Goal: Contribute content

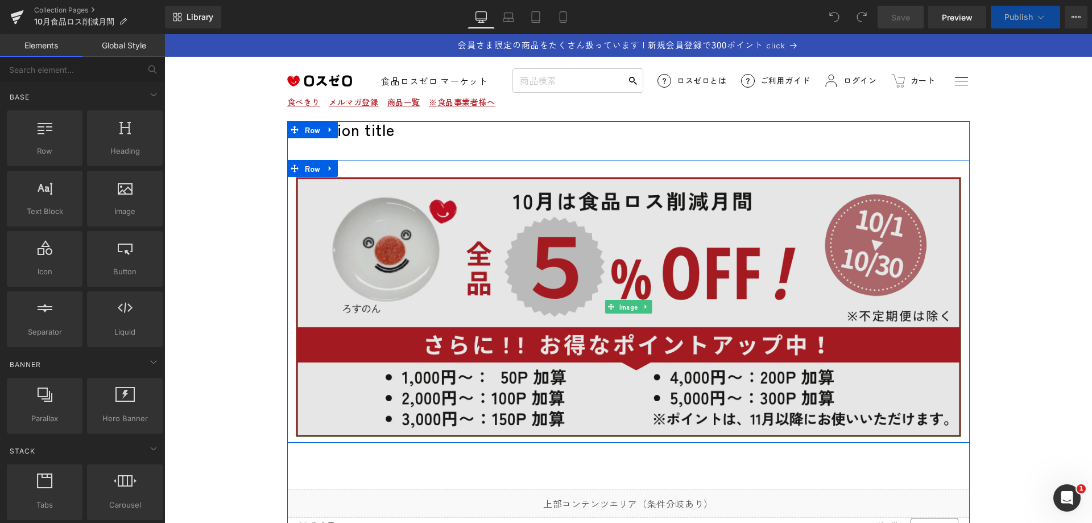
click at [530, 252] on img at bounding box center [628, 307] width 665 height 260
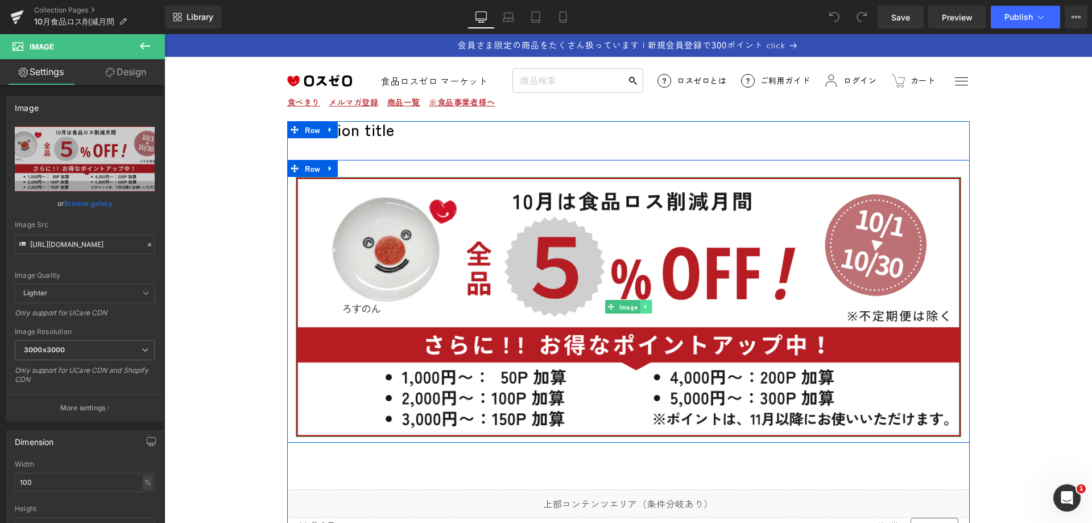
click at [642, 305] on icon at bounding box center [645, 306] width 6 height 7
click at [648, 306] on icon at bounding box center [651, 307] width 6 height 6
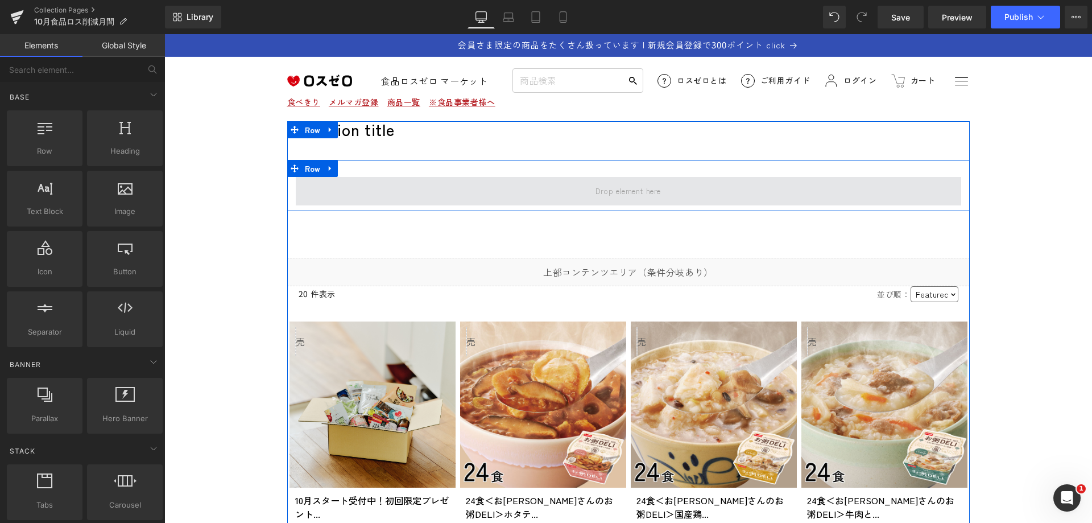
click at [624, 190] on span at bounding box center [627, 190] width 73 height 19
click at [631, 198] on span at bounding box center [627, 190] width 73 height 19
click at [631, 192] on span at bounding box center [627, 190] width 73 height 19
click at [632, 193] on span at bounding box center [627, 190] width 73 height 19
click at [619, 192] on span at bounding box center [627, 190] width 73 height 19
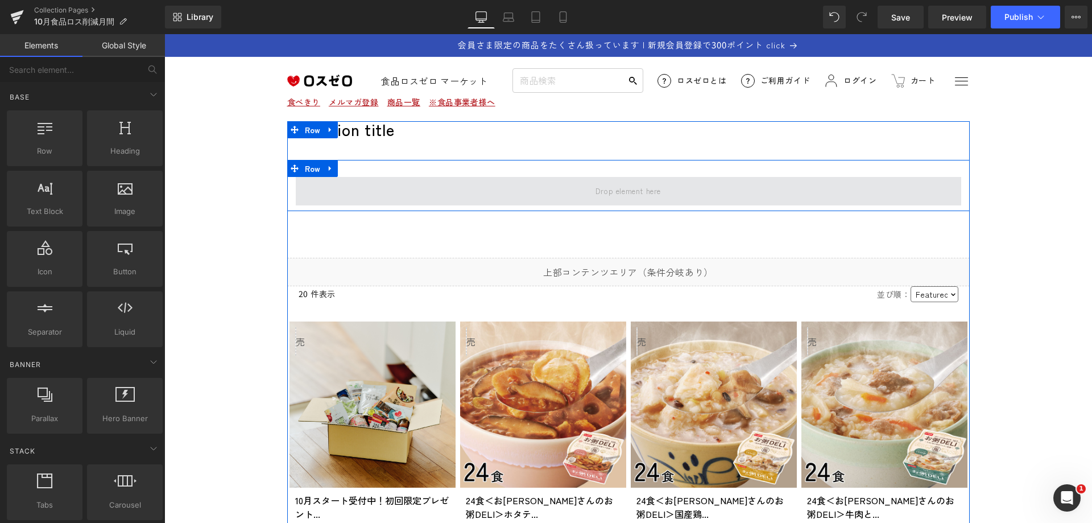
click at [615, 194] on span at bounding box center [627, 190] width 73 height 19
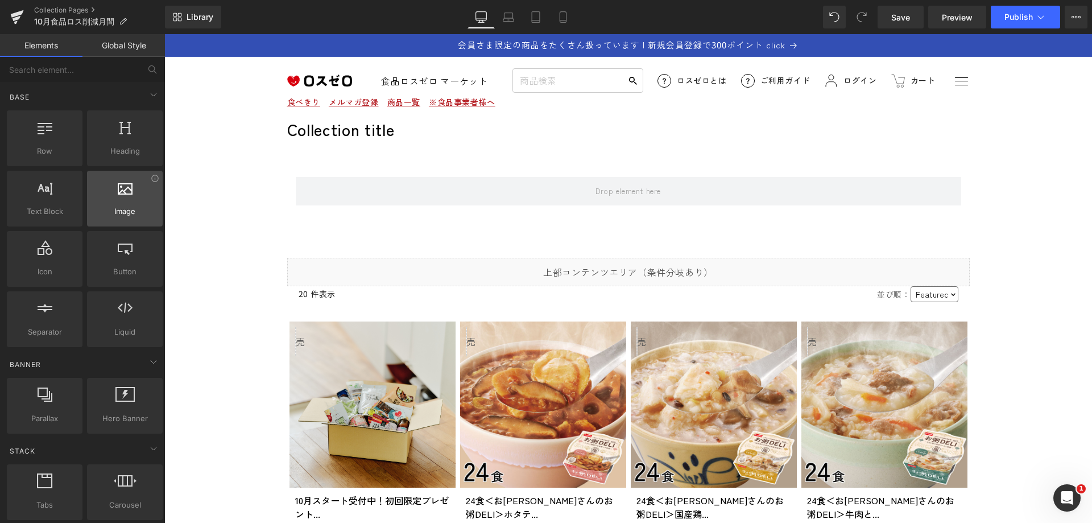
click at [124, 203] on div at bounding box center [124, 193] width 69 height 26
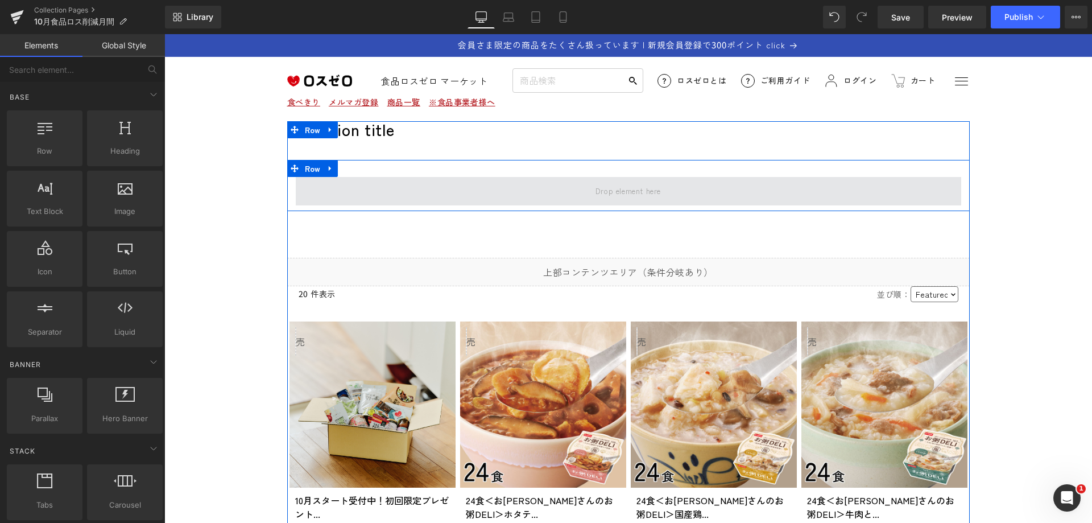
click at [648, 190] on span at bounding box center [627, 190] width 73 height 19
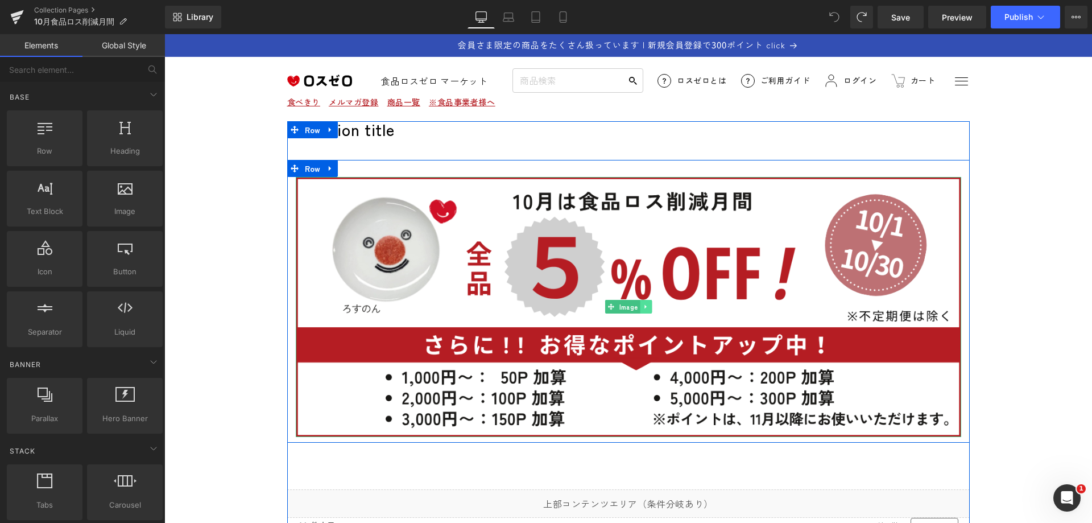
click at [642, 304] on icon at bounding box center [645, 306] width 6 height 7
click at [602, 309] on link "Image" at bounding box center [604, 307] width 35 height 14
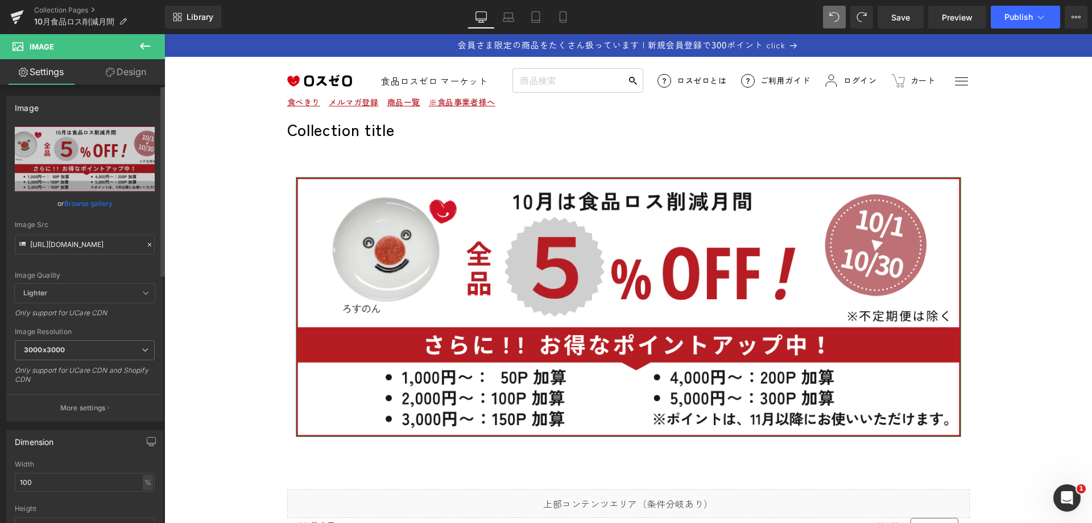
click at [84, 205] on link "Browse gallery" at bounding box center [88, 203] width 48 height 20
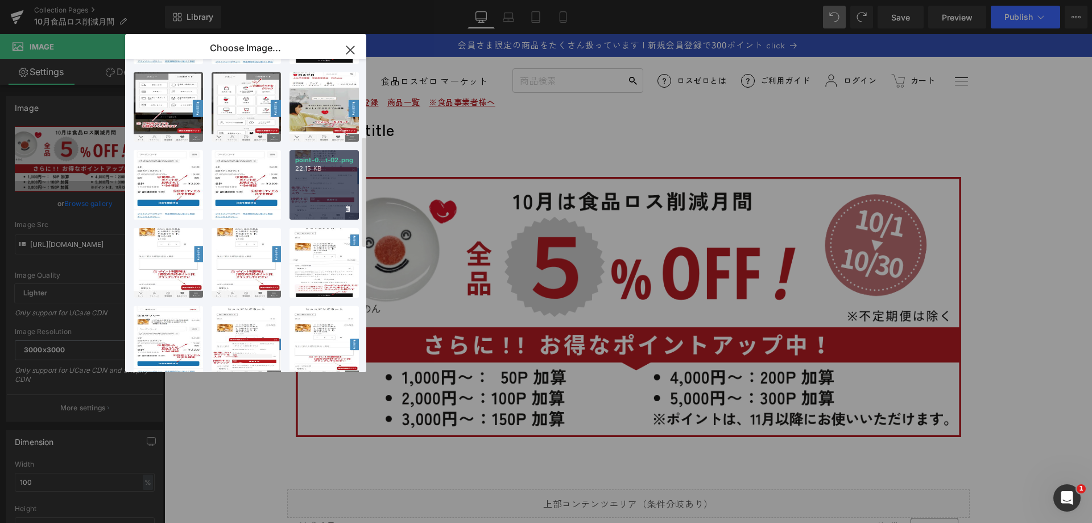
scroll to position [561, 0]
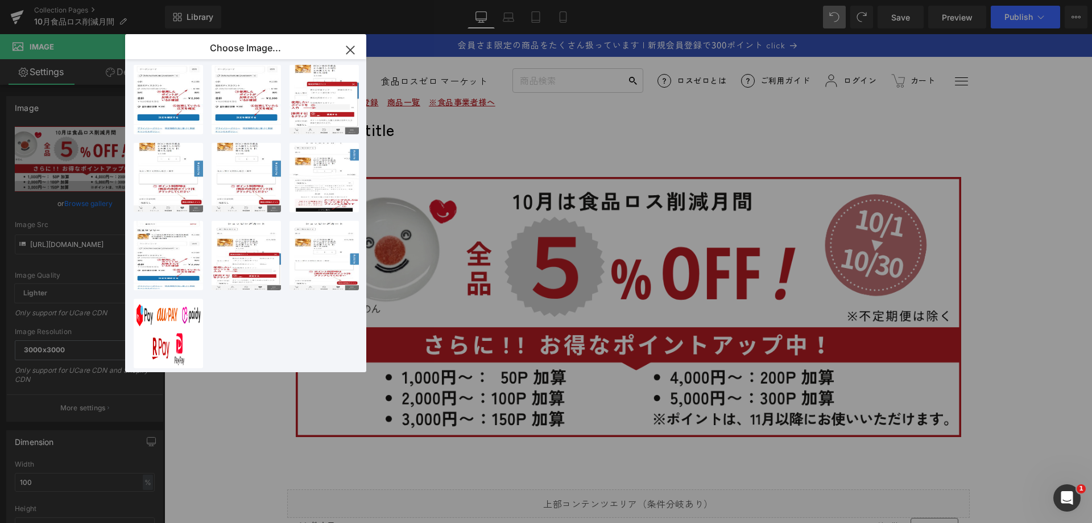
click at [351, 47] on icon "button" at bounding box center [350, 50] width 18 height 18
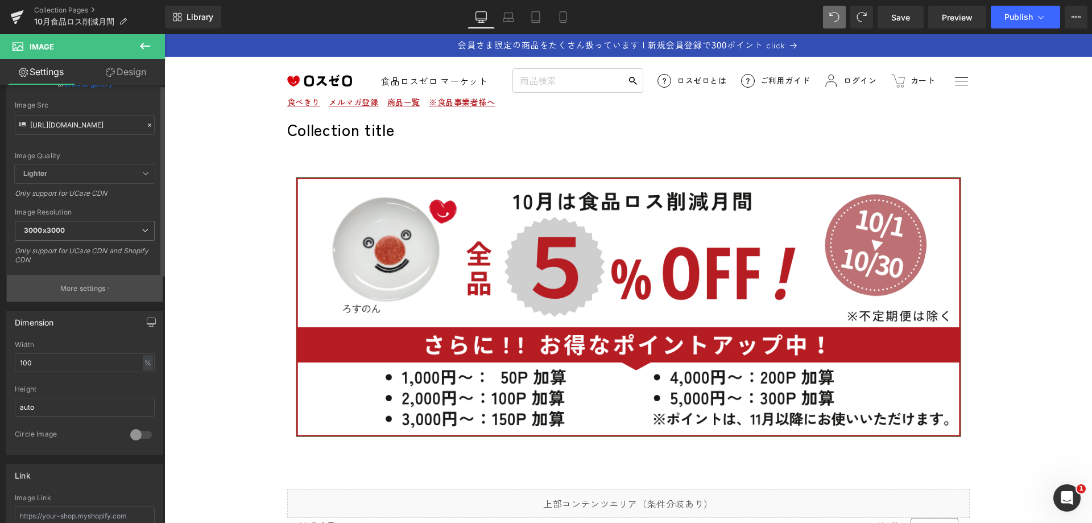
scroll to position [0, 0]
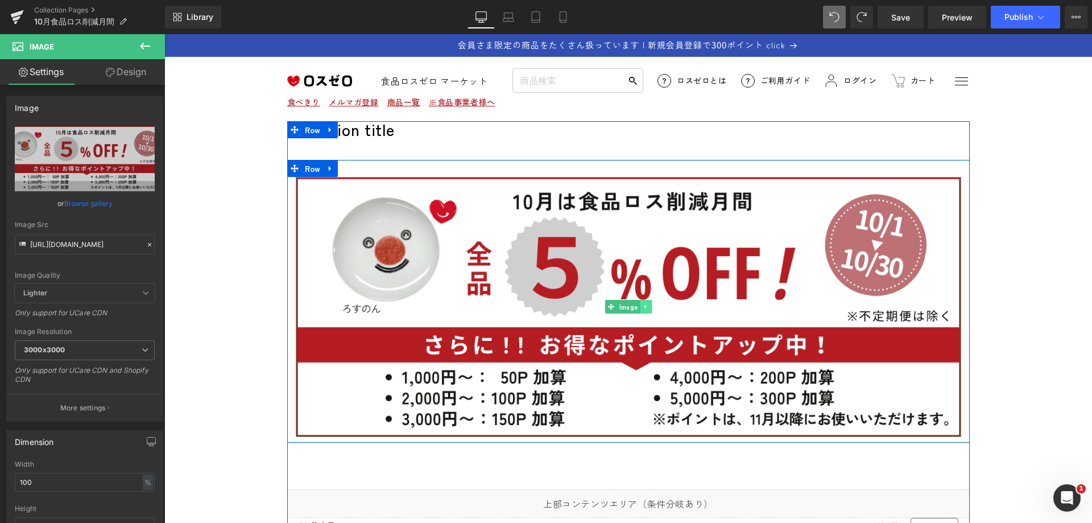
click at [642, 308] on icon at bounding box center [645, 306] width 6 height 7
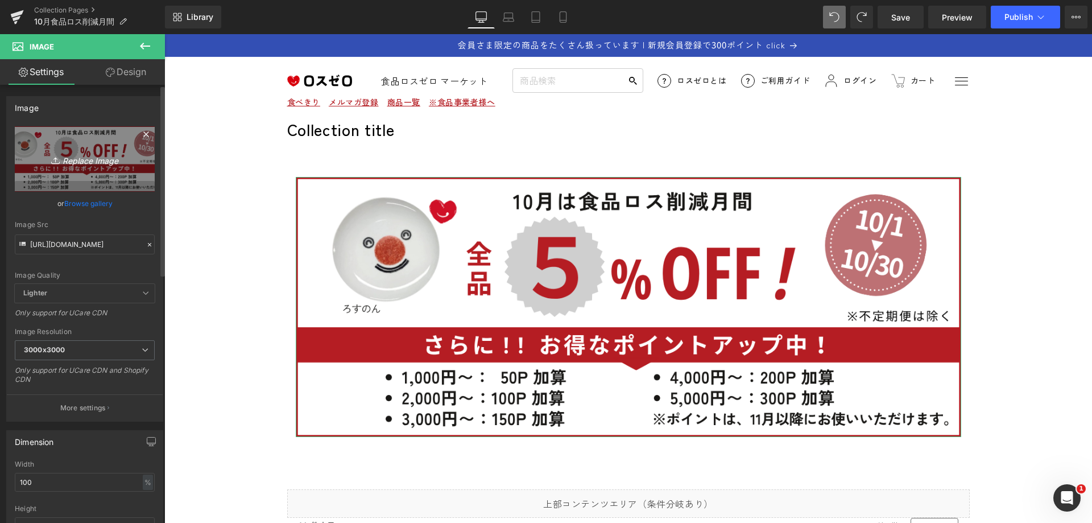
click at [84, 158] on icon "Replace Image" at bounding box center [84, 159] width 91 height 14
type input "C:\fakepath\10月食品ロス削減月間 ([DATE] x 500 px).png"
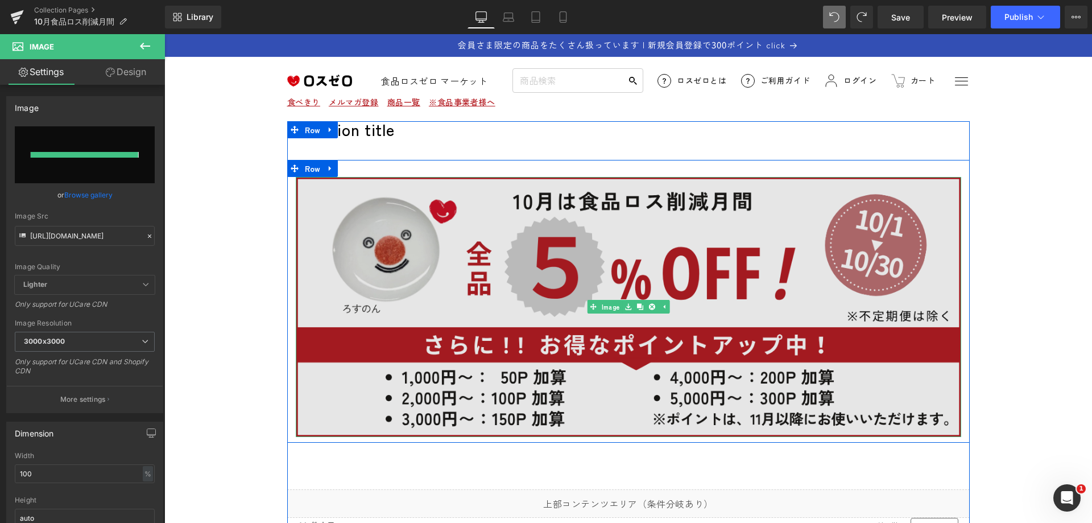
type input "[URL][DOMAIN_NAME]"
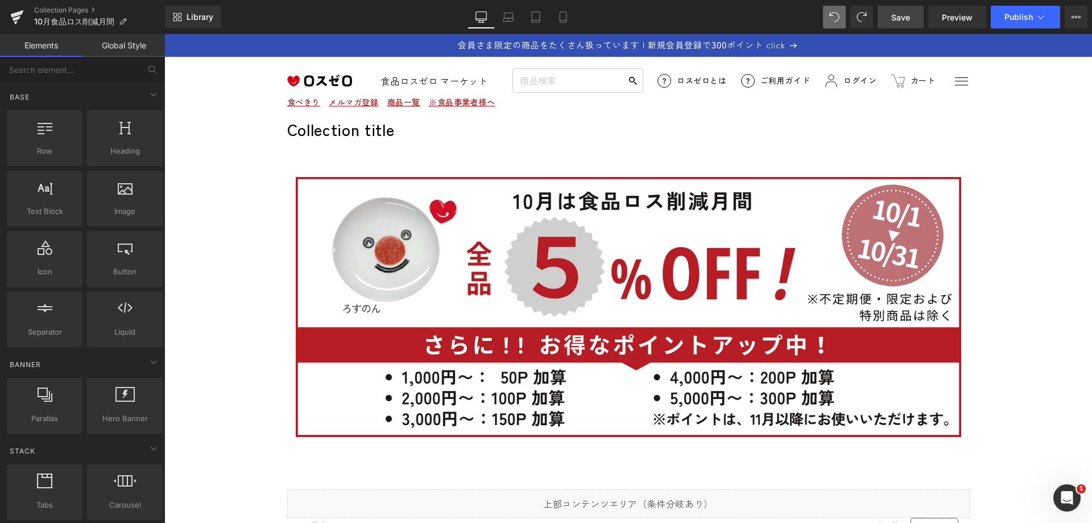
click at [906, 15] on span "Save" at bounding box center [900, 17] width 19 height 12
click at [960, 16] on span "Preview" at bounding box center [957, 17] width 31 height 12
click at [1043, 17] on icon at bounding box center [1040, 16] width 11 height 11
click at [1043, 14] on icon at bounding box center [1040, 16] width 11 height 11
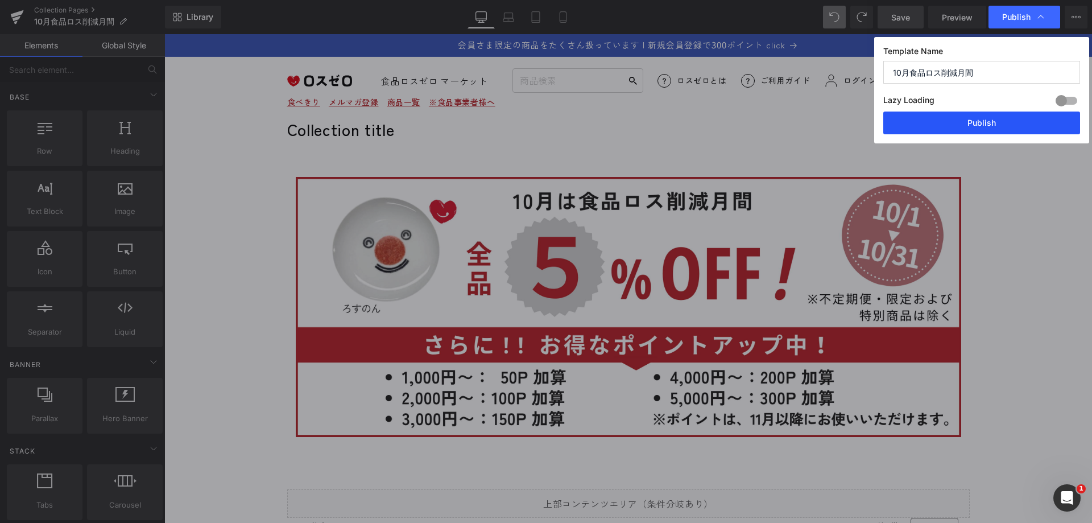
drag, startPoint x: 997, startPoint y: 122, endPoint x: 819, endPoint y: 98, distance: 178.9
click at [997, 122] on button "Publish" at bounding box center [981, 122] width 197 height 23
